Goal: Use online tool/utility: Utilize a website feature to perform a specific function

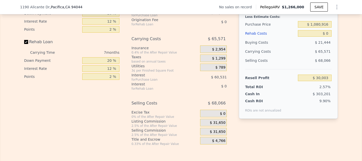
scroll to position [736, 0]
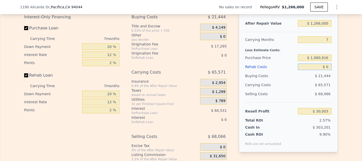
drag, startPoint x: 328, startPoint y: 74, endPoint x: 334, endPoint y: 77, distance: 6.2
click at [328, 70] on input "$ 0" at bounding box center [315, 67] width 34 height 7
type input "$ 15"
type input "$ 29,988"
type input "$ 150"
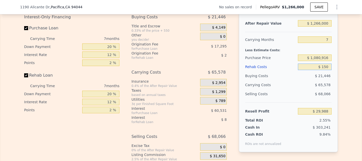
type input "$ 29,844"
type input "$ 1,500"
type input "$ 28,395"
type input "$ 15,000"
type input "$ 13,923"
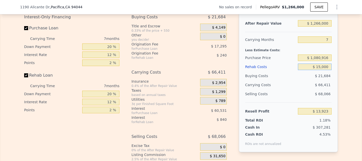
type input "$ 150,000"
type input "-$ 130,797"
type input "$ 150,000"
click at [319, 61] on input "$ 1,080,916" at bounding box center [315, 58] width 34 height 7
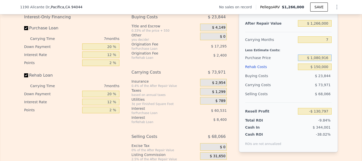
click at [319, 61] on input "$ 1,080,916" at bounding box center [315, 58] width 34 height 7
type input "$ 899,900"
click at [256, 90] on div "Carrying Costs" at bounding box center [260, 85] width 31 height 9
type input "$ 63,854"
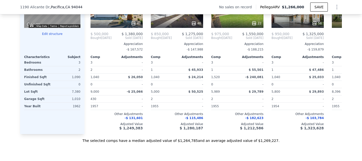
scroll to position [502, 0]
